Goal: Information Seeking & Learning: Learn about a topic

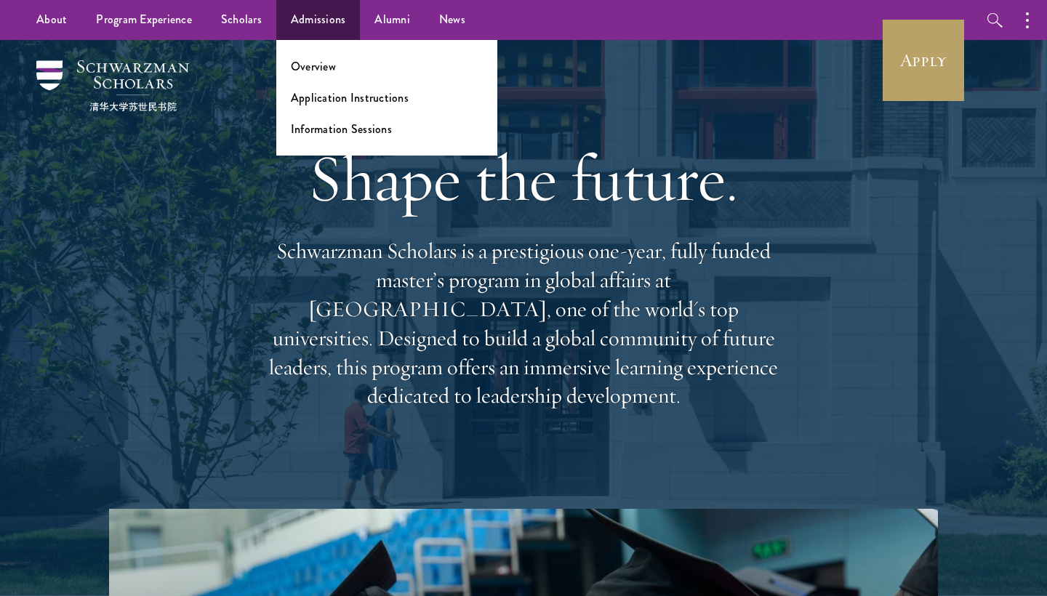
click at [331, 33] on link "Admissions" at bounding box center [318, 20] width 84 height 40
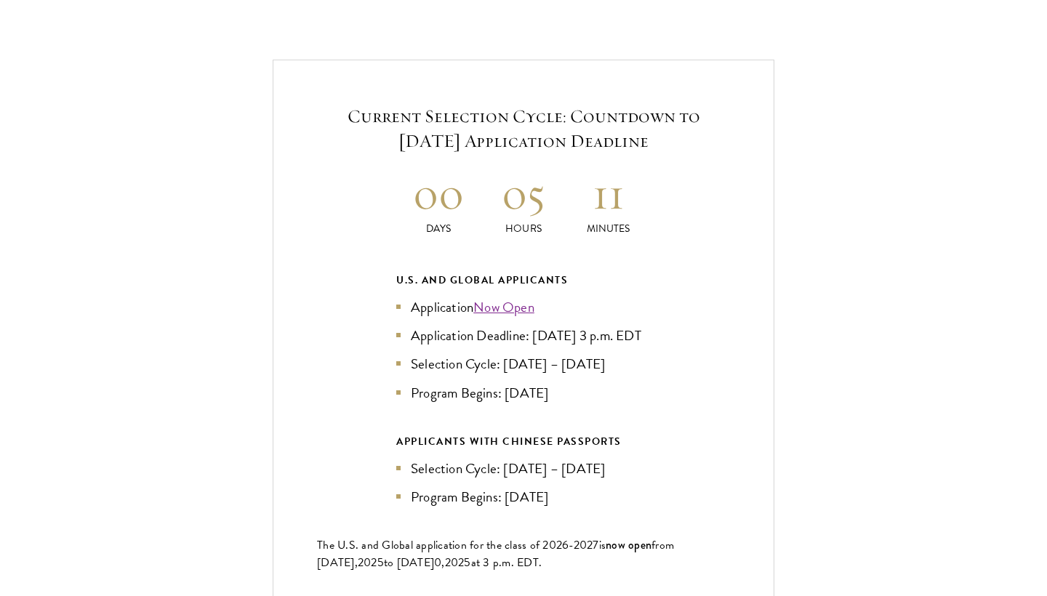
scroll to position [3103, 0]
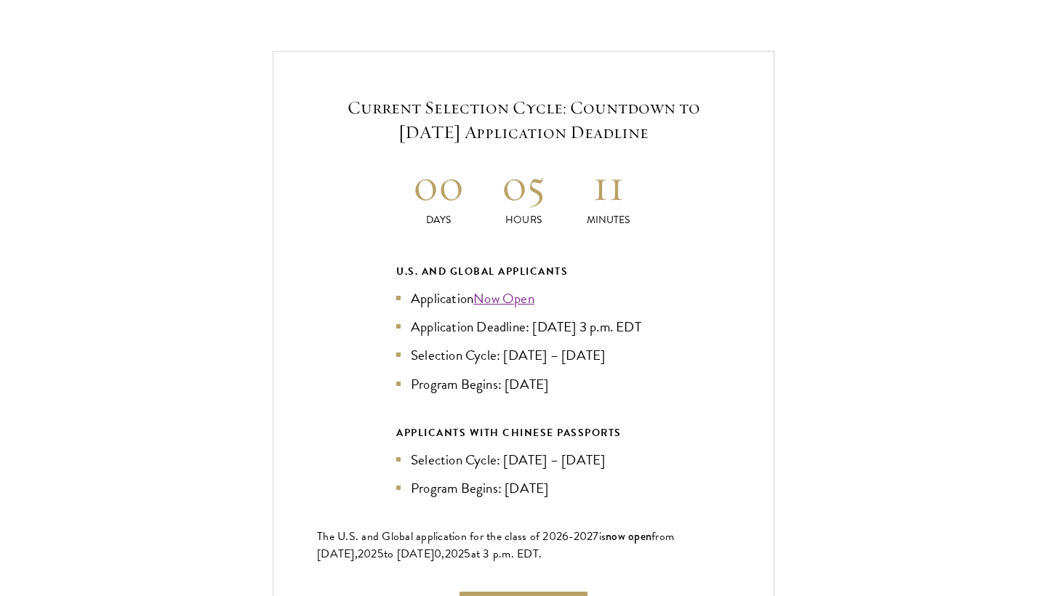
click at [448, 449] on li "Selection Cycle: [DATE] – [DATE]" at bounding box center [523, 459] width 254 height 21
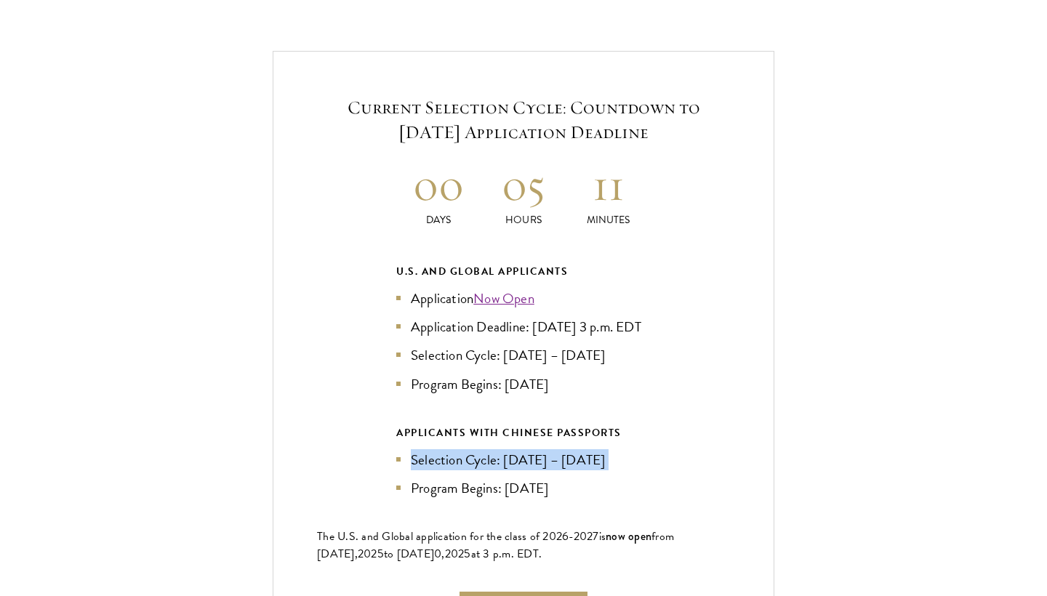
click at [448, 449] on li "Selection Cycle: [DATE] – [DATE]" at bounding box center [523, 459] width 254 height 21
click at [453, 478] on li "Program Begins: [DATE]" at bounding box center [523, 488] width 254 height 21
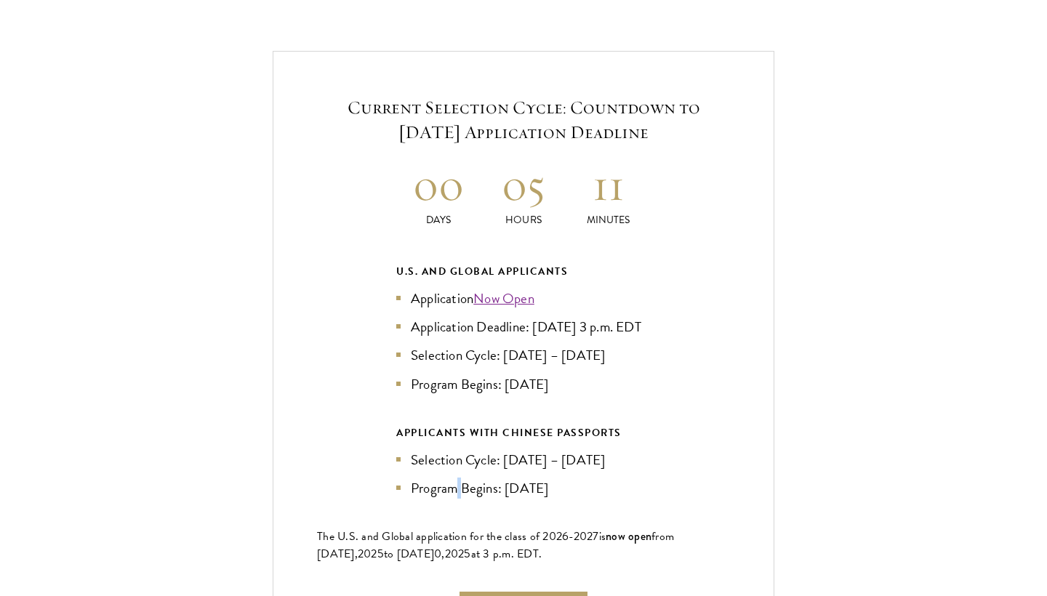
click at [453, 478] on li "Program Begins: [DATE]" at bounding box center [523, 488] width 254 height 21
click at [453, 449] on li "Selection Cycle: [DATE] – [DATE]" at bounding box center [523, 459] width 254 height 21
click at [453, 424] on div "APPLICANTS WITH CHINESE PASSPORTS" at bounding box center [523, 433] width 254 height 18
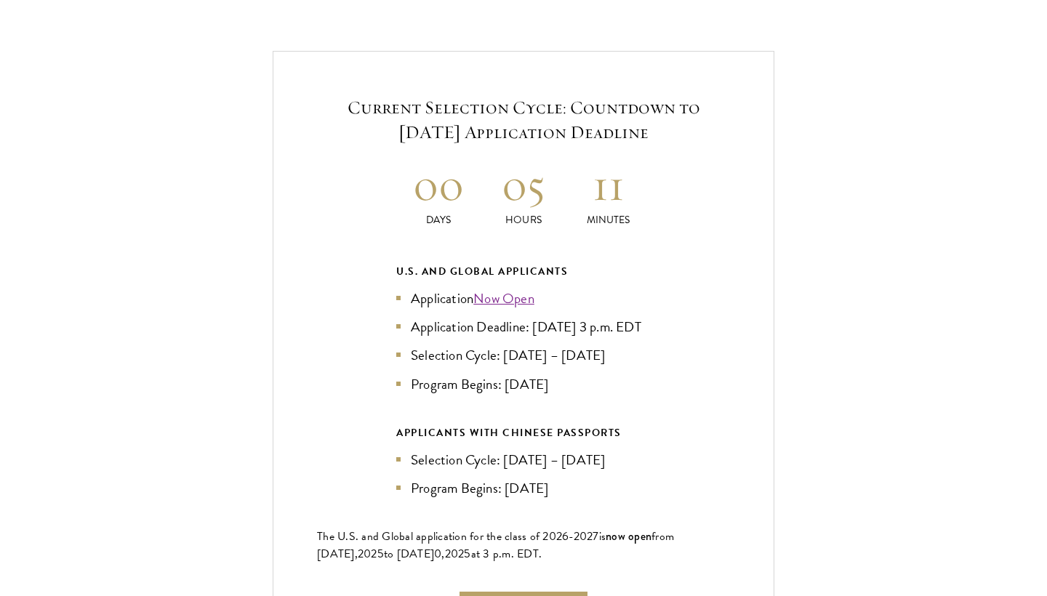
click at [453, 424] on div "APPLICANTS WITH CHINESE PASSPORTS" at bounding box center [523, 433] width 254 height 18
click at [454, 379] on div "U.S. and Global Applicants Application Now Open Application Deadline: [DATE] 3 …" at bounding box center [523, 379] width 254 height 235
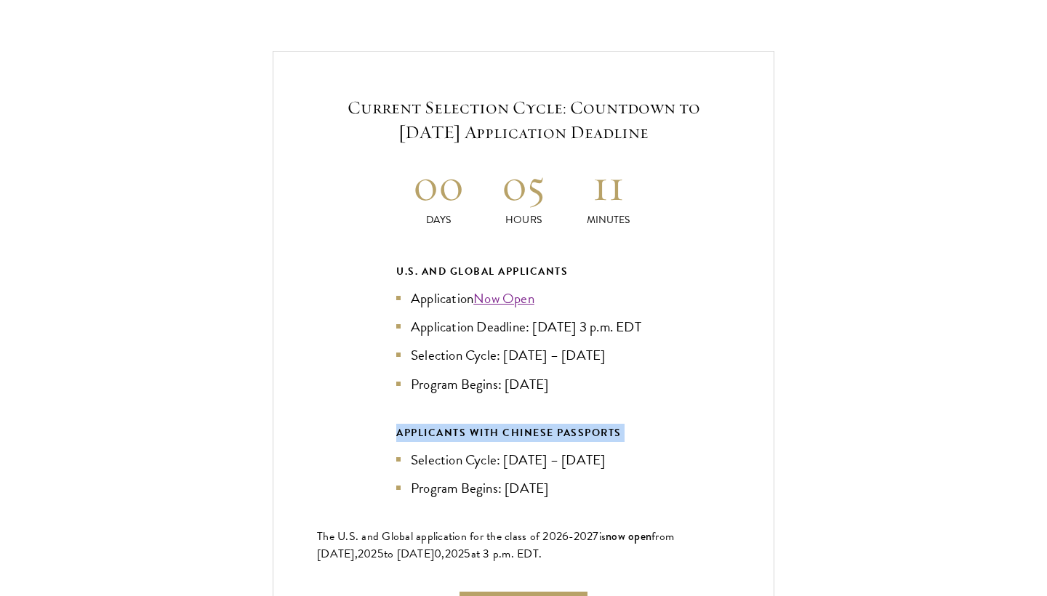
click at [454, 379] on div "U.S. and Global Applicants Application Now Open Application Deadline: [DATE] 3 …" at bounding box center [523, 379] width 254 height 235
